Goal: Task Accomplishment & Management: Manage account settings

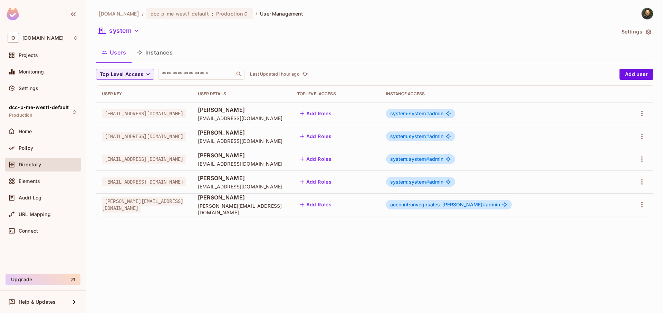
click at [151, 50] on button "Instances" at bounding box center [154, 52] width 47 height 17
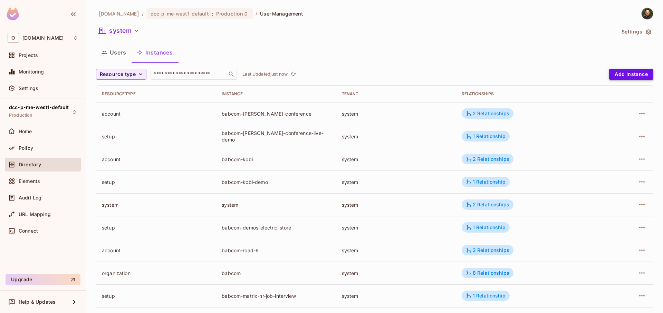
click at [636, 76] on button "Add Instance" at bounding box center [631, 74] width 44 height 11
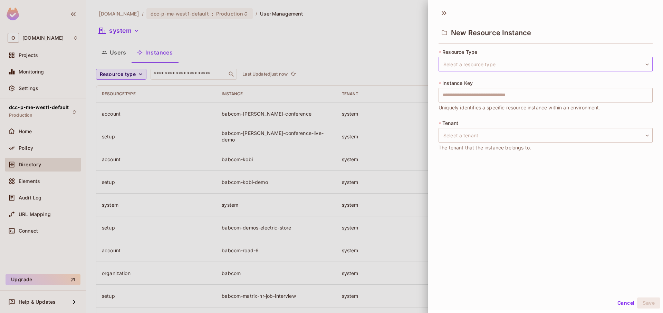
click at [488, 69] on body "O [DOMAIN_NAME] Projects Monitoring Settings dcc-p-me-west1-default Production …" at bounding box center [331, 156] width 663 height 313
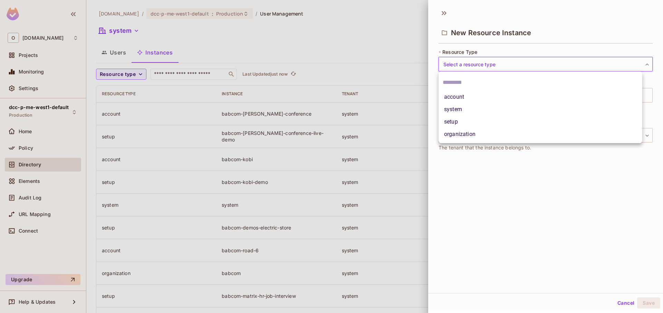
click at [475, 98] on li "account" at bounding box center [540, 97] width 204 height 12
type input "*******"
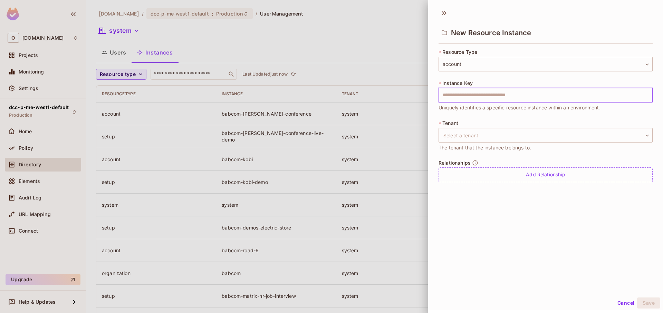
click at [475, 96] on input "text" at bounding box center [545, 95] width 214 height 14
type input "********"
click at [514, 129] on body "O [DOMAIN_NAME] Projects Monitoring Settings dcc-p-me-west1-default Production …" at bounding box center [331, 156] width 663 height 313
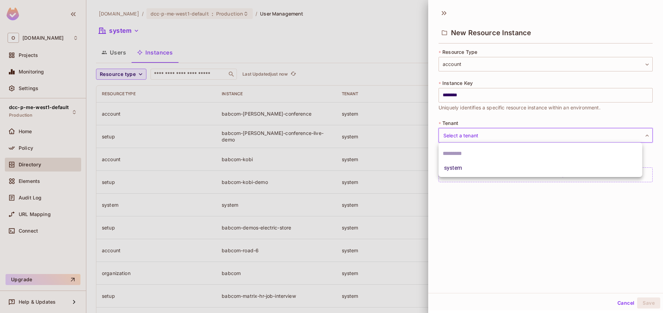
click at [496, 168] on li "system" at bounding box center [540, 168] width 204 height 12
type input "******"
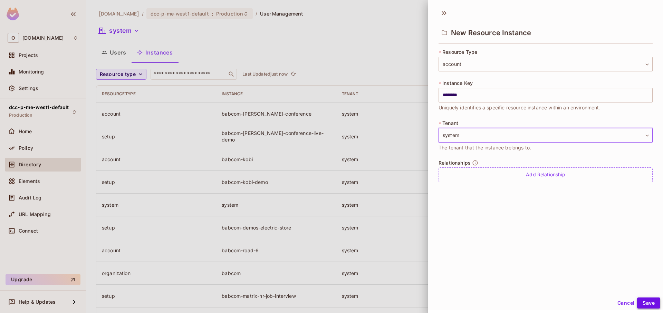
click at [643, 304] on button "Save" at bounding box center [648, 302] width 23 height 11
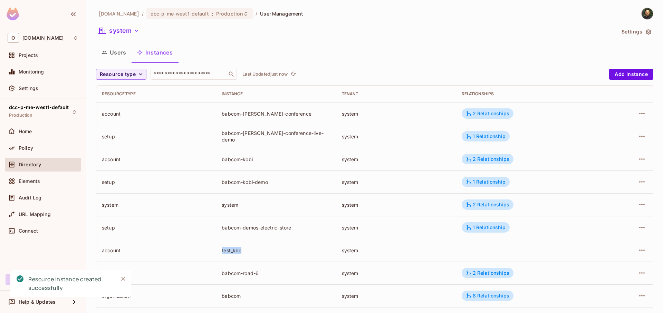
drag, startPoint x: 216, startPoint y: 251, endPoint x: 241, endPoint y: 252, distance: 24.9
click at [241, 252] on td "test_kbo" at bounding box center [276, 250] width 120 height 23
click at [231, 252] on div "test_kbo" at bounding box center [276, 250] width 109 height 7
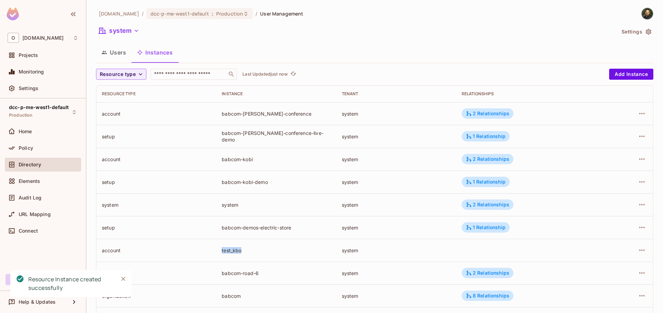
click at [231, 252] on div "test_kbo" at bounding box center [276, 250] width 109 height 7
drag, startPoint x: 217, startPoint y: 252, endPoint x: 246, endPoint y: 252, distance: 29.7
click at [246, 252] on td "test_kbo" at bounding box center [276, 250] width 120 height 23
click at [246, 252] on div "test_kbo" at bounding box center [276, 250] width 109 height 7
click at [637, 254] on icon "button" at bounding box center [641, 250] width 8 height 8
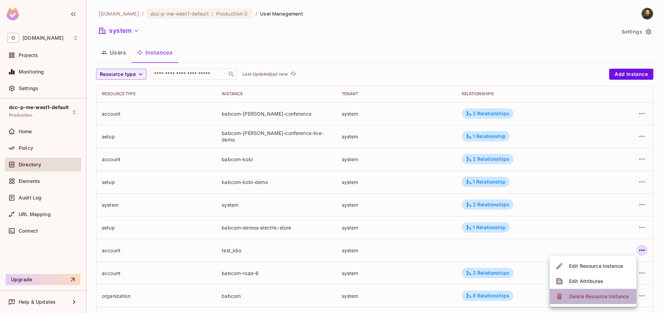
click at [587, 297] on div "Delete Resource Instance" at bounding box center [599, 296] width 60 height 7
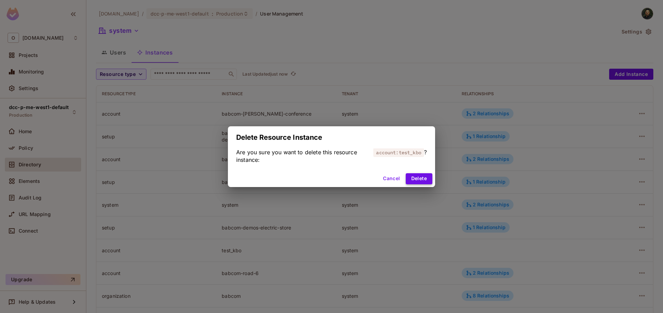
click at [422, 183] on button "Delete" at bounding box center [418, 178] width 27 height 11
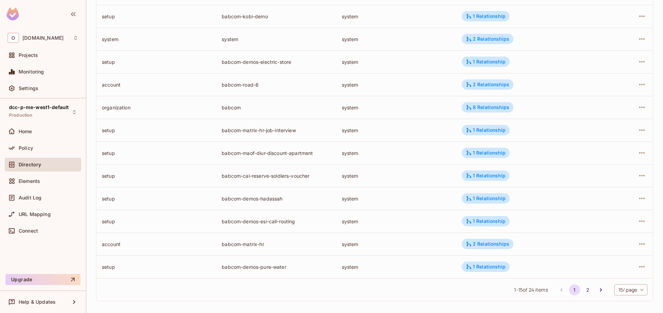
scroll to position [169, 0]
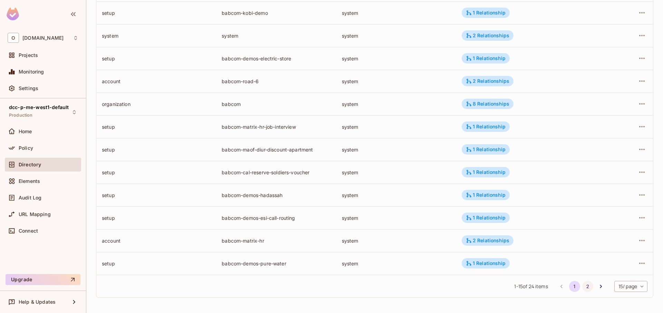
click at [582, 287] on button "2" at bounding box center [587, 286] width 11 height 11
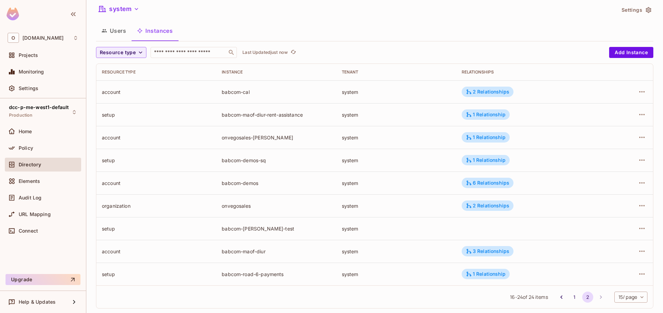
scroll to position [32, 0]
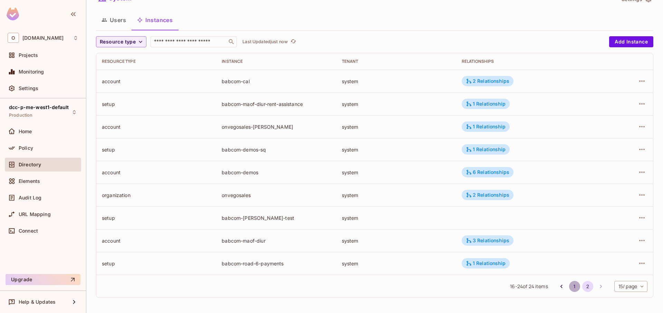
click at [569, 290] on button "1" at bounding box center [574, 286] width 11 height 11
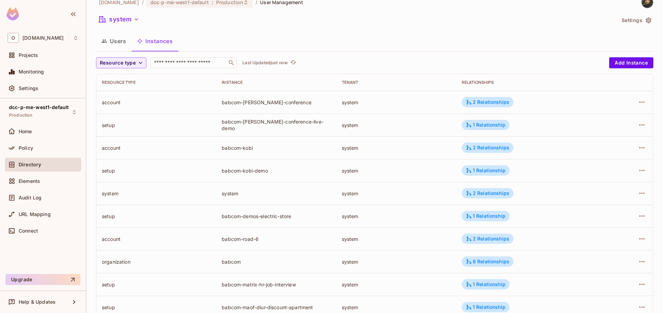
scroll to position [0, 0]
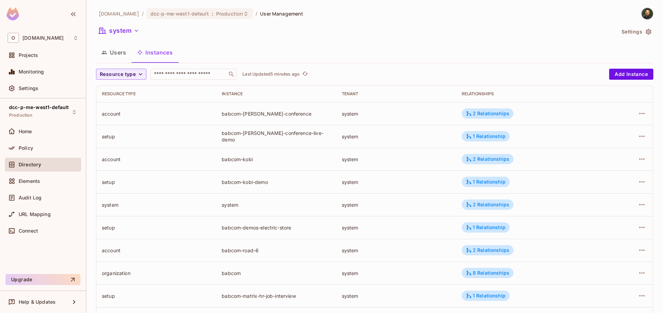
click at [352, 55] on div "Users Instances" at bounding box center [374, 52] width 557 height 17
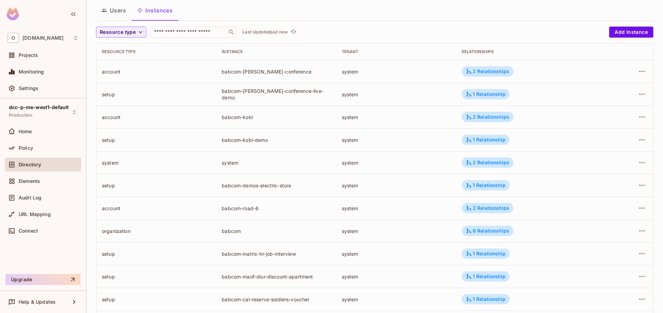
scroll to position [169, 0]
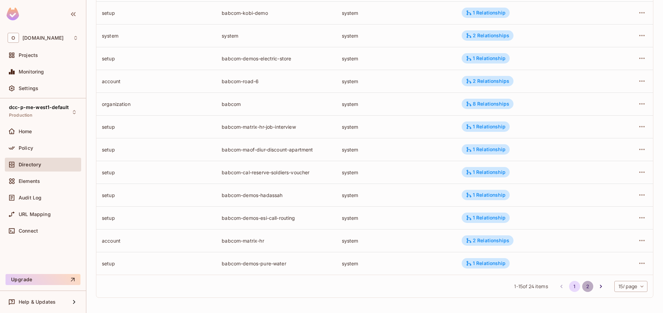
click at [582, 289] on button "2" at bounding box center [587, 286] width 11 height 11
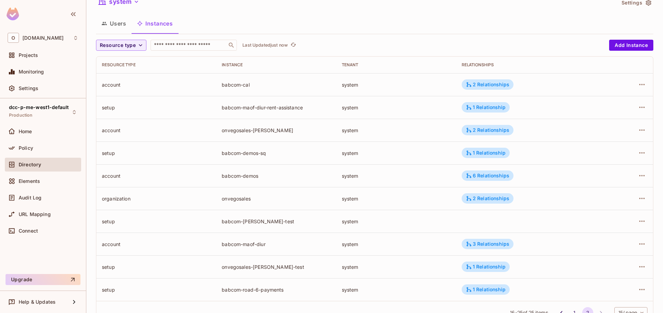
scroll to position [55, 0]
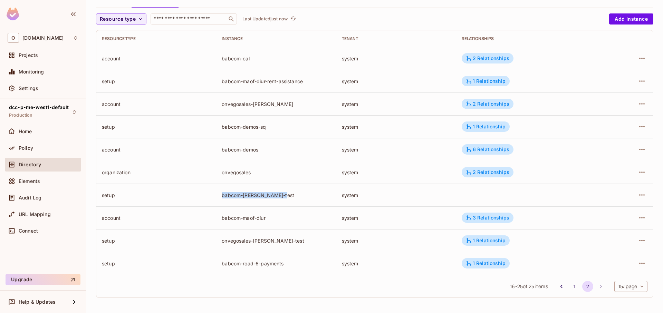
drag, startPoint x: 219, startPoint y: 197, endPoint x: 302, endPoint y: 199, distance: 82.5
click at [302, 199] on td "babcom-[PERSON_NAME]-test" at bounding box center [276, 195] width 120 height 23
click at [616, 289] on body "O onvego.com Projects Monitoring Settings dcc-p-me-west1-default Production Hom…" at bounding box center [331, 156] width 663 height 313
click at [620, 296] on li "100 / page" at bounding box center [624, 297] width 35 height 14
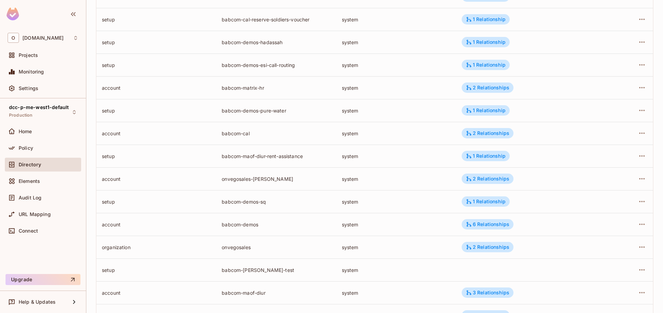
scroll to position [397, 0]
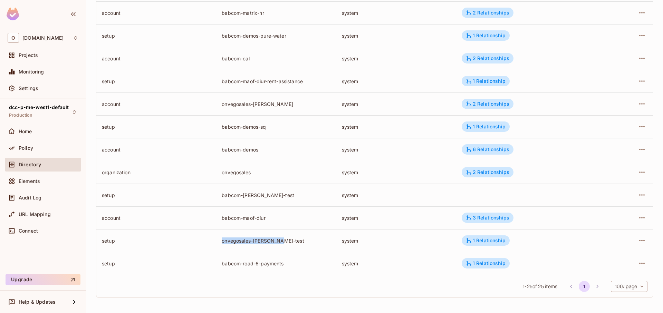
drag, startPoint x: 222, startPoint y: 241, endPoint x: 300, endPoint y: 241, distance: 78.0
click at [300, 241] on div "onvegosales-katie-test" at bounding box center [276, 240] width 109 height 7
copy div "onvegosales-katie-test"
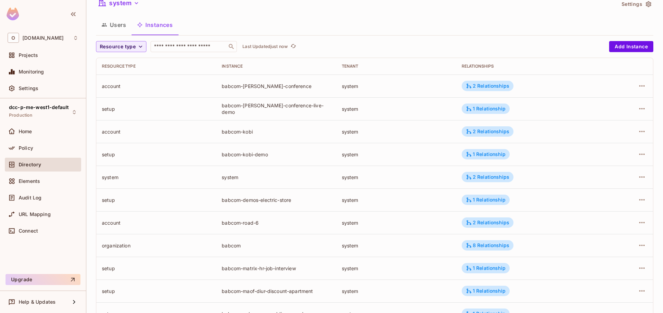
scroll to position [0, 0]
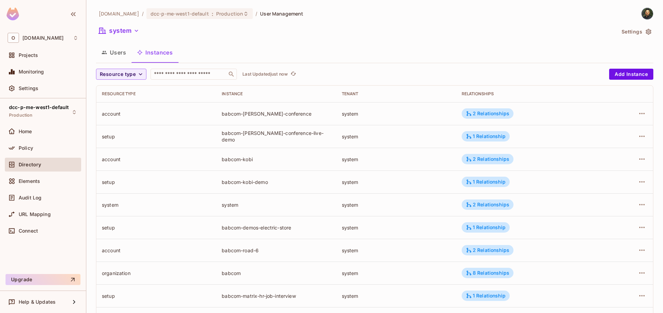
click at [115, 51] on button "Users" at bounding box center [114, 52] width 36 height 17
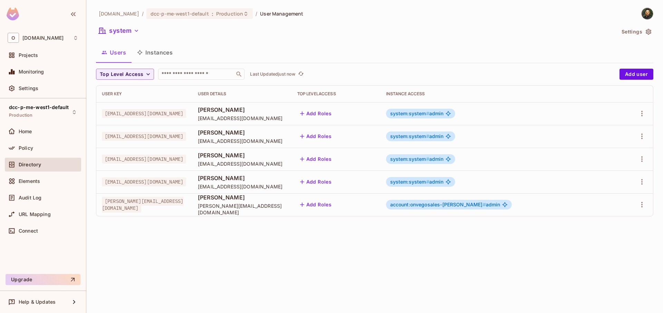
click at [468, 209] on div "account:onvegosales-katie # admin" at bounding box center [449, 205] width 126 height 10
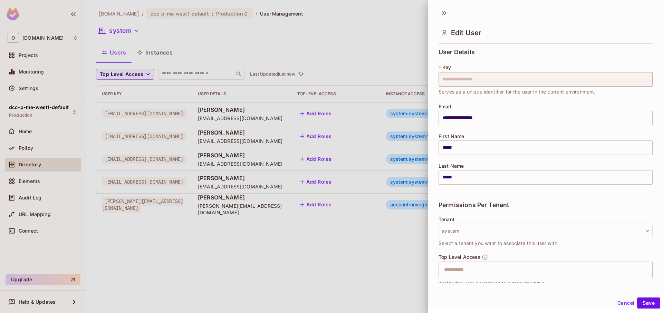
click at [473, 206] on span "Permissions Per Tenant" at bounding box center [473, 205] width 70 height 7
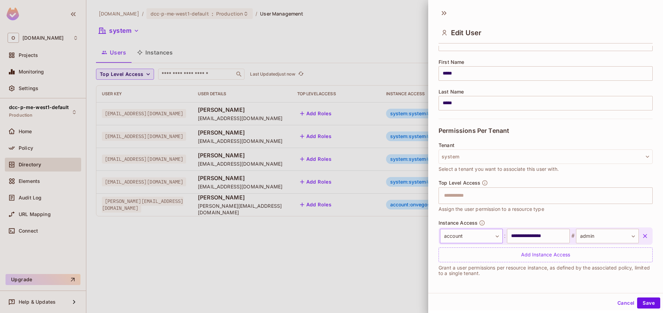
click at [491, 229] on body "**********" at bounding box center [331, 156] width 663 height 313
click at [473, 287] on li "setup" at bounding box center [464, 286] width 63 height 12
click at [537, 239] on input "**********" at bounding box center [538, 236] width 63 height 14
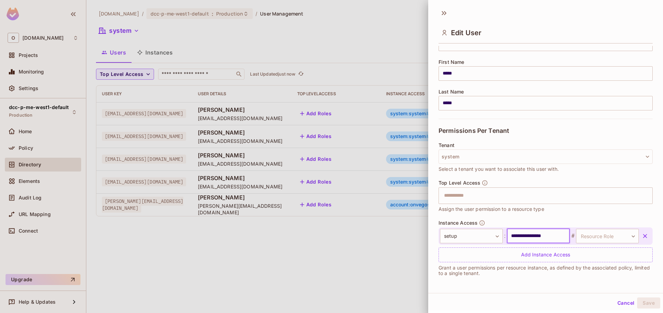
paste input "*****"
type input "**********"
click at [591, 238] on body "**********" at bounding box center [331, 156] width 663 height 313
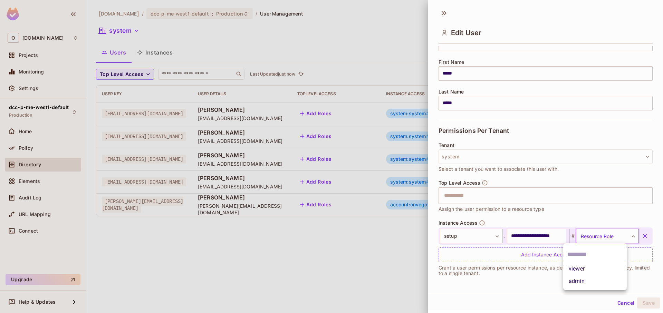
click at [589, 280] on li "admin" at bounding box center [594, 281] width 63 height 12
click at [652, 305] on button "Save" at bounding box center [648, 302] width 23 height 11
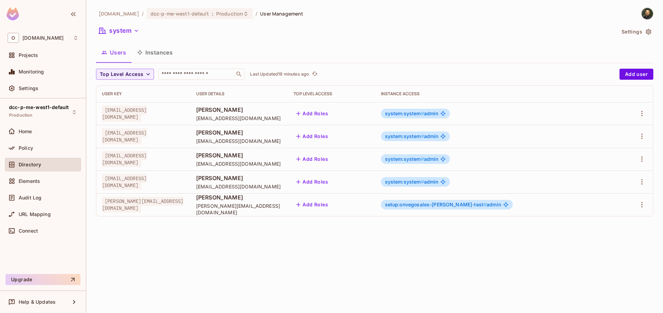
click at [459, 205] on span "setup:onvegosales-katie-test #" at bounding box center [436, 205] width 102 height 6
click at [476, 207] on span "setup:onvegosales-katie-test #" at bounding box center [436, 205] width 102 height 6
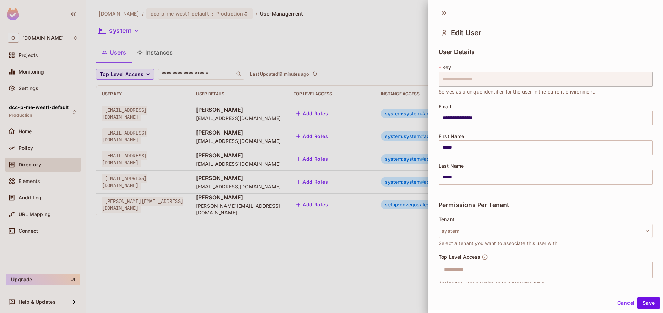
click at [476, 206] on span "Permissions Per Tenant" at bounding box center [473, 205] width 70 height 7
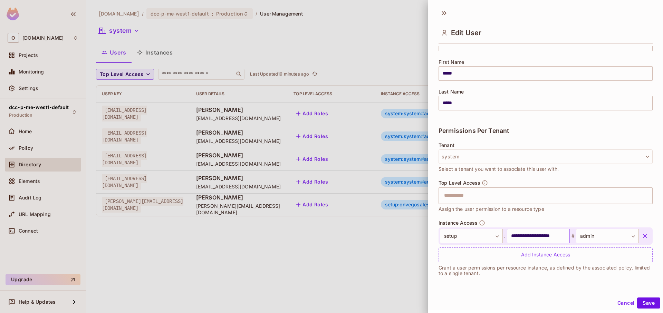
scroll to position [1, 0]
click at [472, 237] on body "**********" at bounding box center [331, 156] width 663 height 313
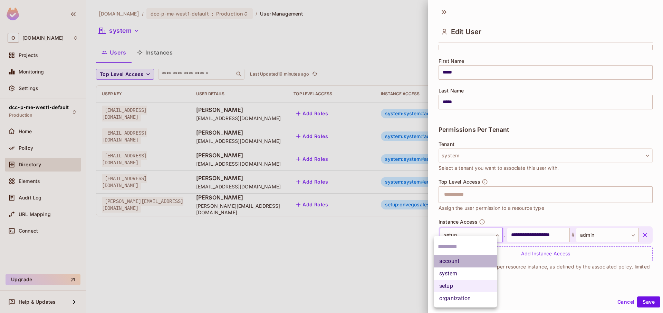
click at [469, 262] on li "account" at bounding box center [464, 261] width 63 height 12
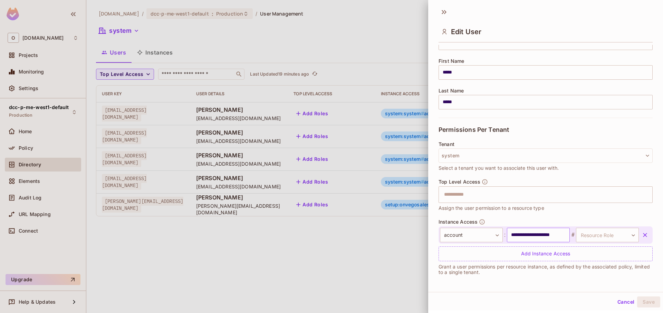
click at [554, 236] on input "**********" at bounding box center [538, 235] width 63 height 14
type input "**********"
click at [585, 232] on body "**********" at bounding box center [331, 156] width 663 height 313
click at [597, 280] on li "admin" at bounding box center [594, 280] width 63 height 12
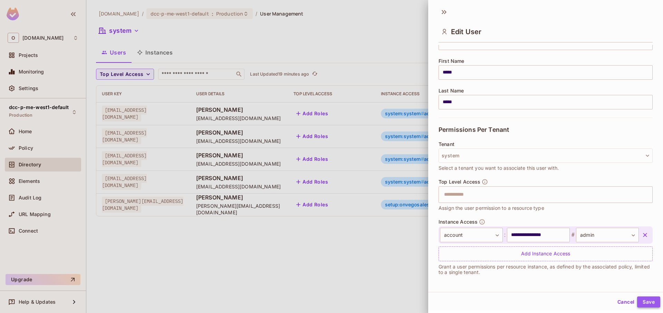
click at [651, 302] on button "Save" at bounding box center [648, 301] width 23 height 11
